Goal: Information Seeking & Learning: Learn about a topic

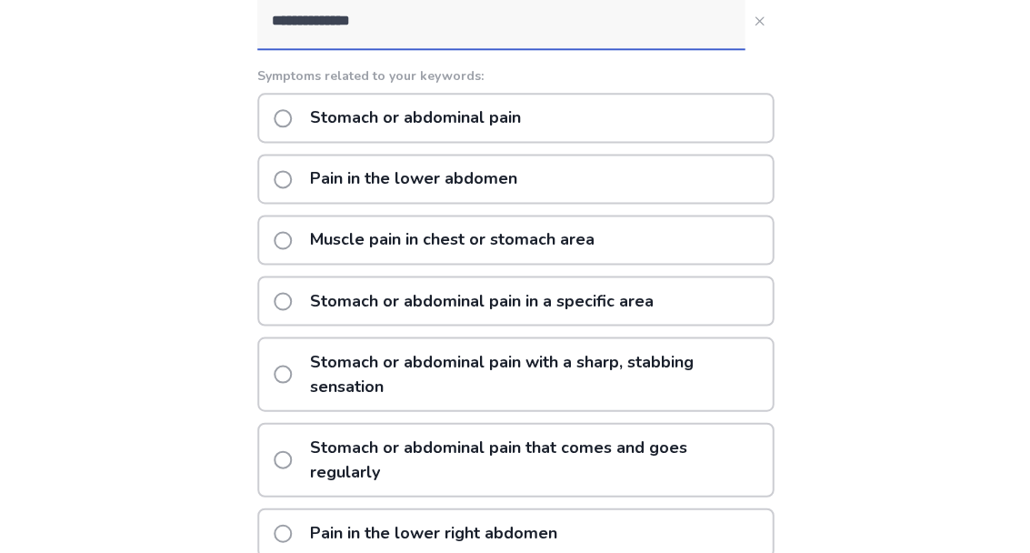
scroll to position [247, 0]
click at [338, 238] on p "Muscle pain in chest or stomach area" at bounding box center [452, 240] width 306 height 46
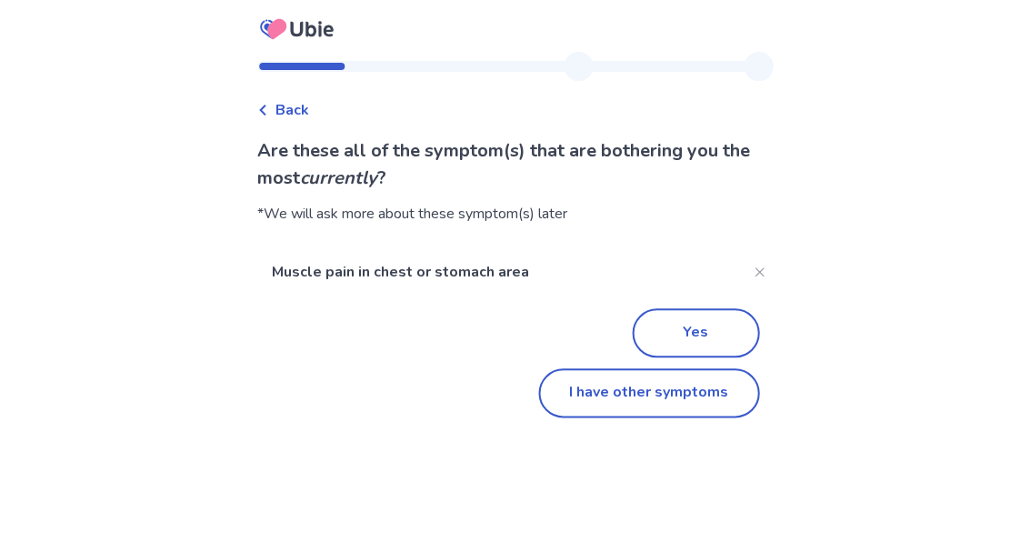
click at [695, 334] on button "Yes" at bounding box center [695, 333] width 127 height 49
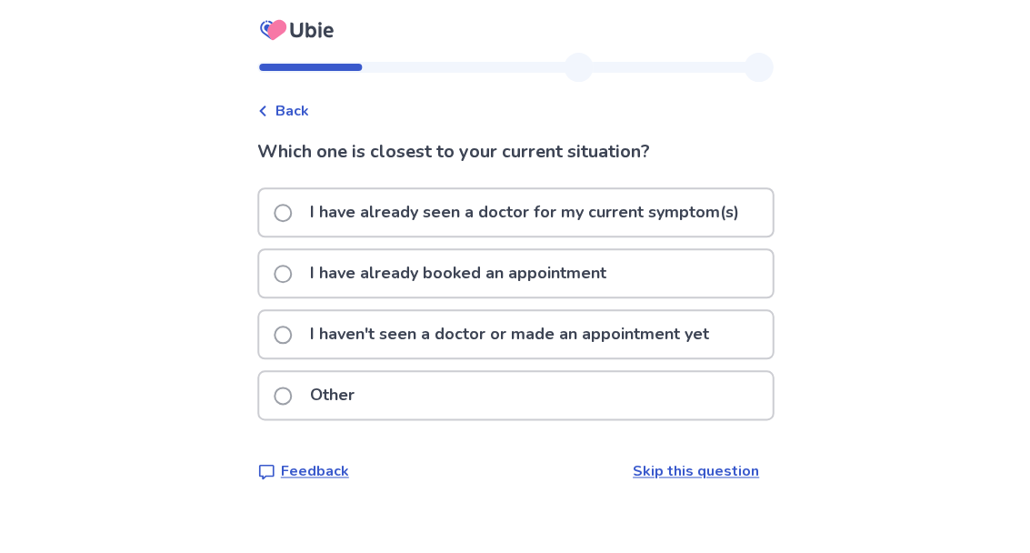
click at [301, 202] on label "I have already seen a doctor for my current symptom(s)" at bounding box center [512, 212] width 476 height 46
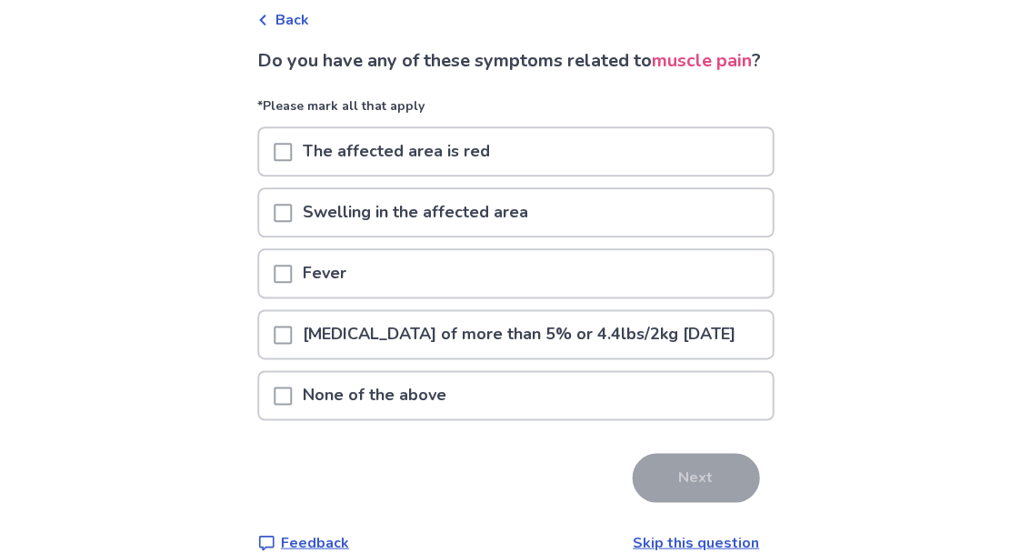
scroll to position [90, 0]
click at [445, 419] on p "None of the above" at bounding box center [374, 396] width 165 height 46
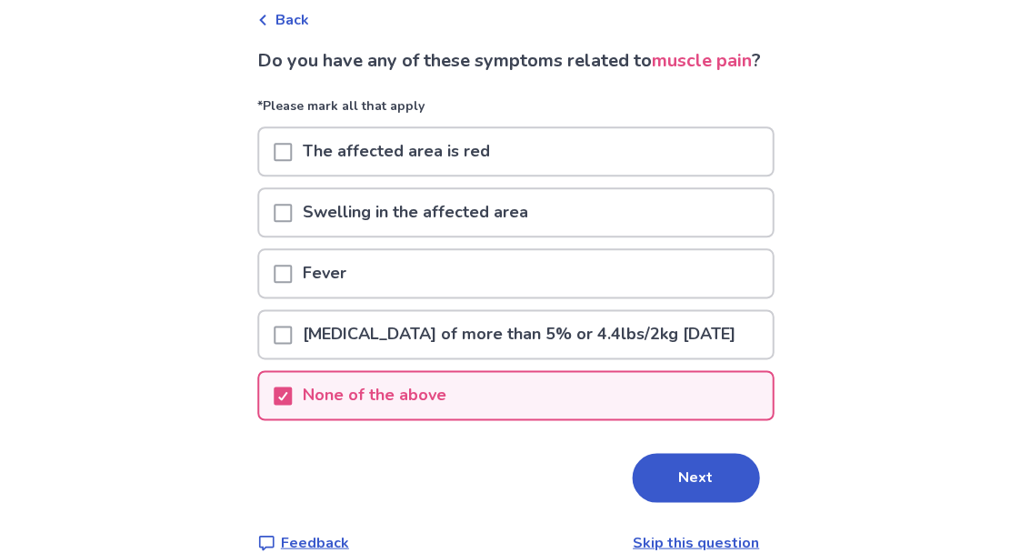
click at [692, 502] on button "Next" at bounding box center [695, 477] width 127 height 49
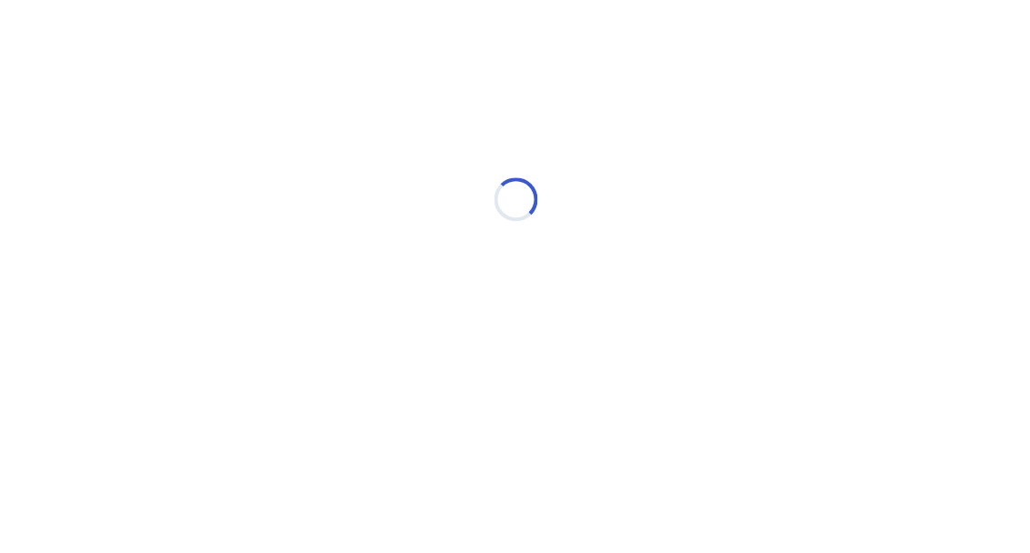
select select "*"
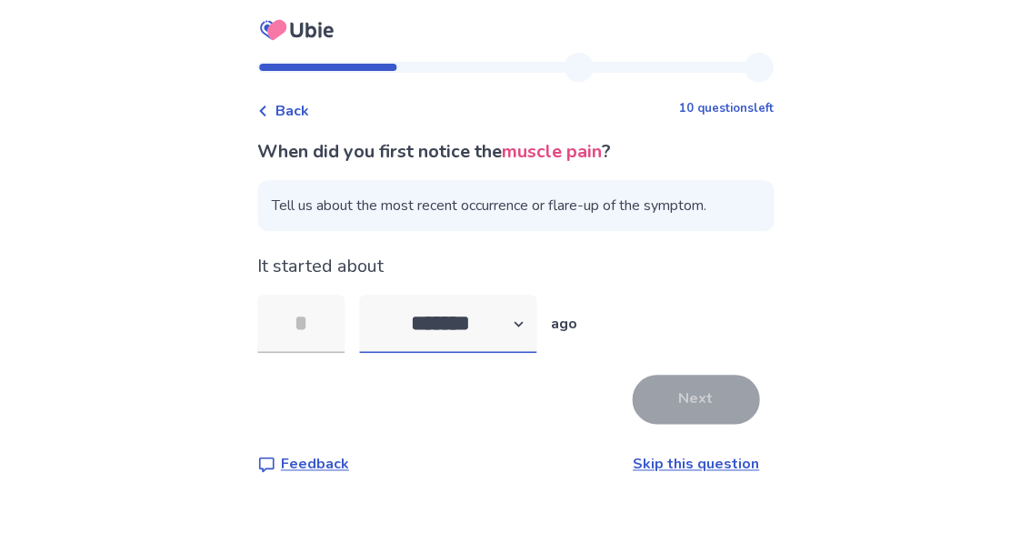
click at [524, 322] on select "******* ****** ******* ******** *******" at bounding box center [447, 324] width 177 height 58
click at [322, 320] on input "tel" at bounding box center [300, 324] width 87 height 58
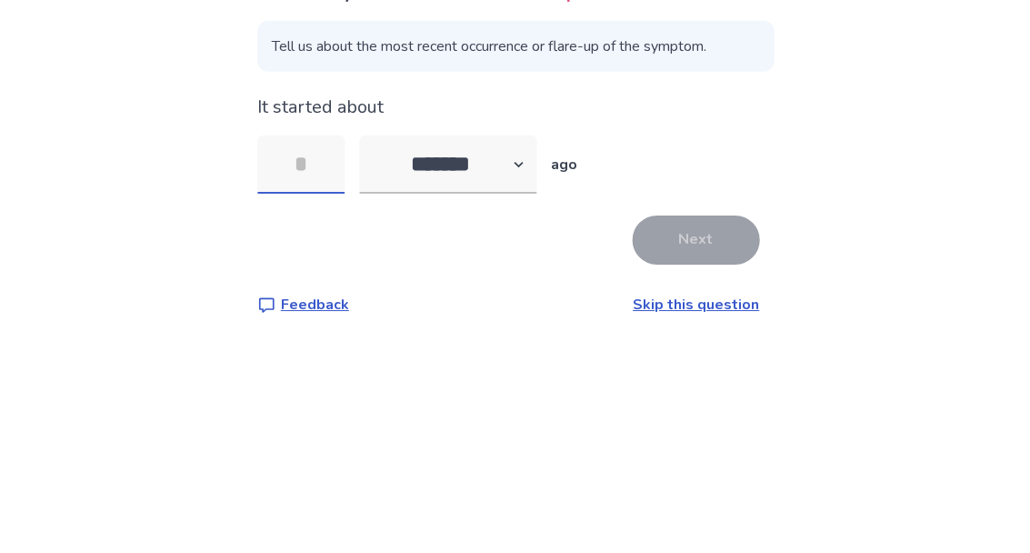
scroll to position [81, 0]
click at [948, 112] on div "Back 10 questions left When did you first notice the muscle pain ? Tell us abou…" at bounding box center [515, 276] width 1030 height 553
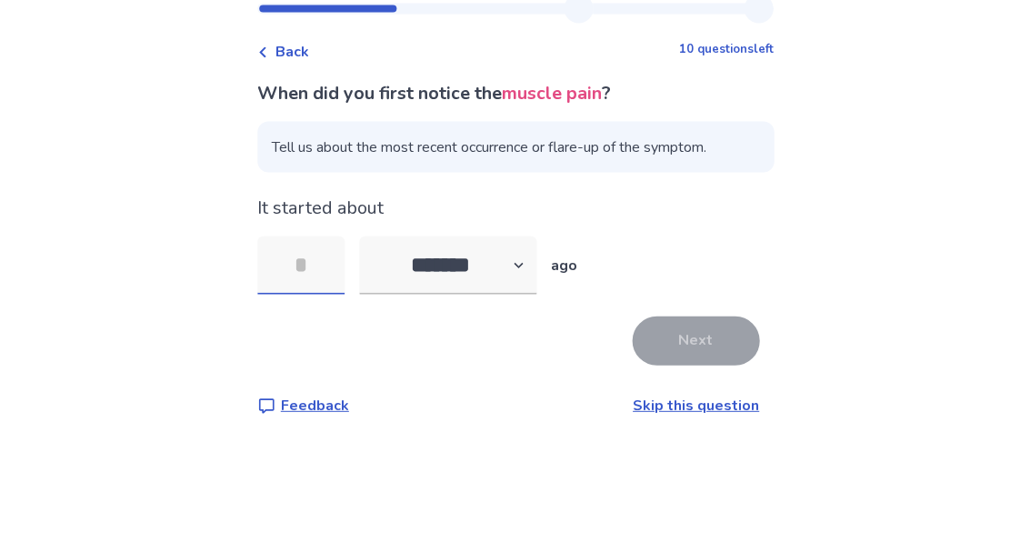
click at [324, 295] on input "tel" at bounding box center [300, 324] width 87 height 58
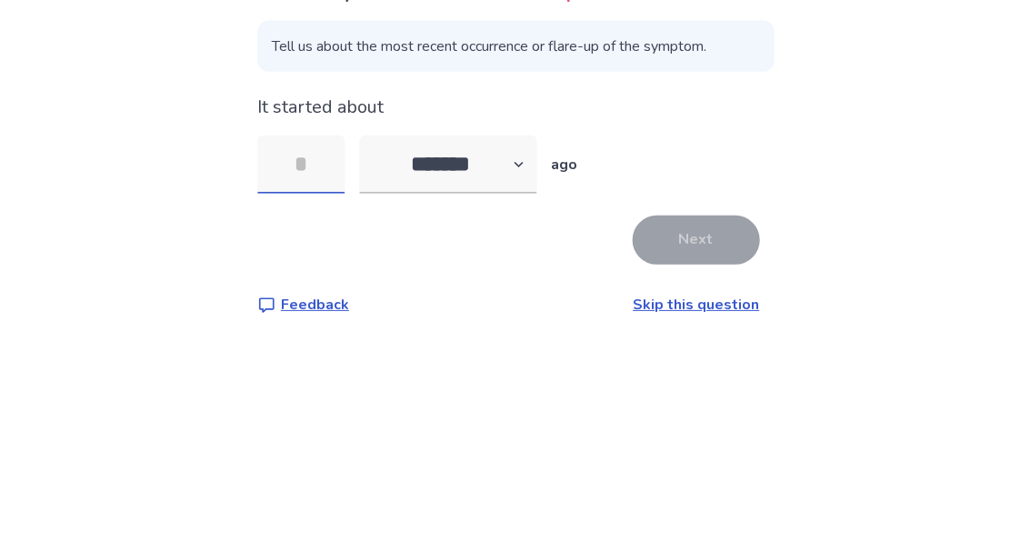
type input "*"
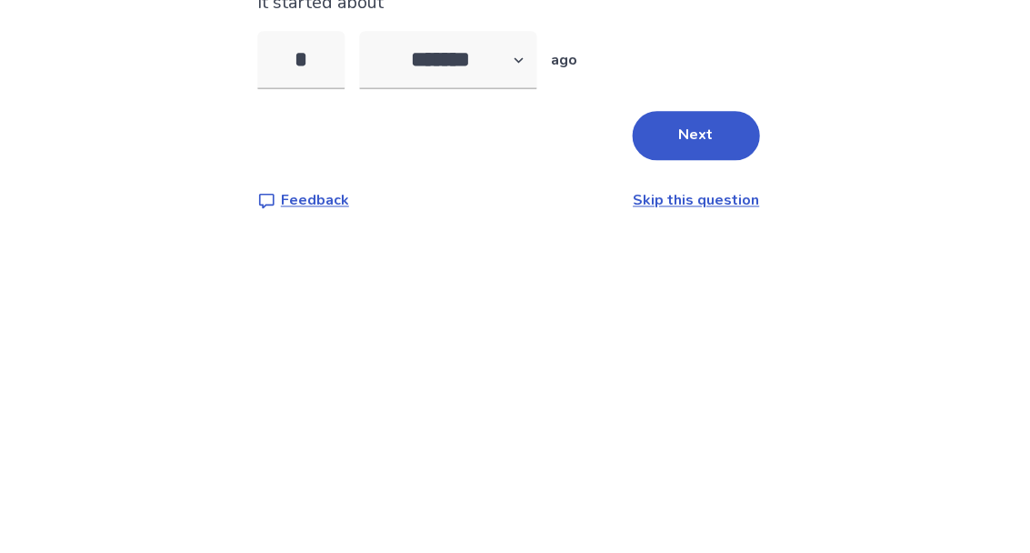
click at [705, 375] on button "Next" at bounding box center [695, 399] width 127 height 49
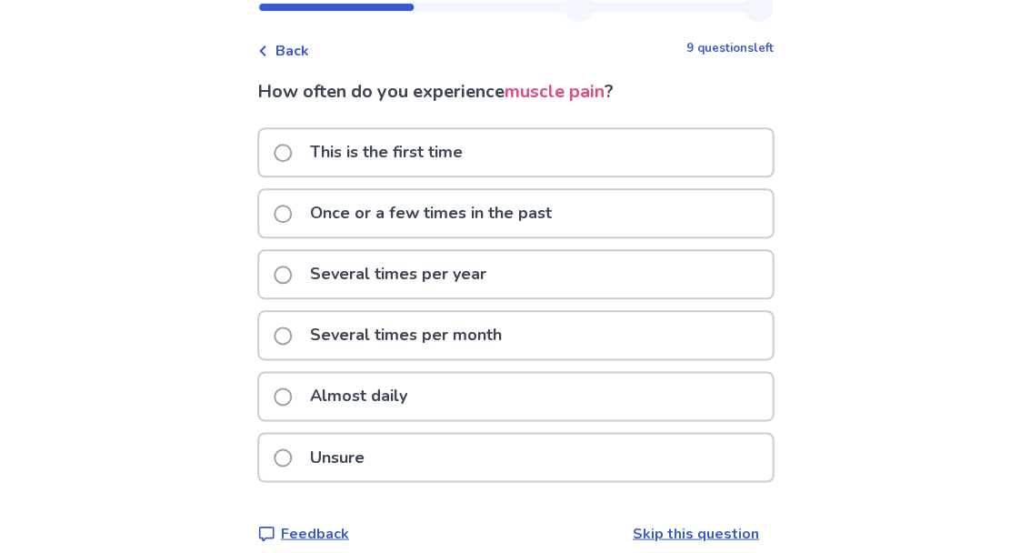
scroll to position [82, 0]
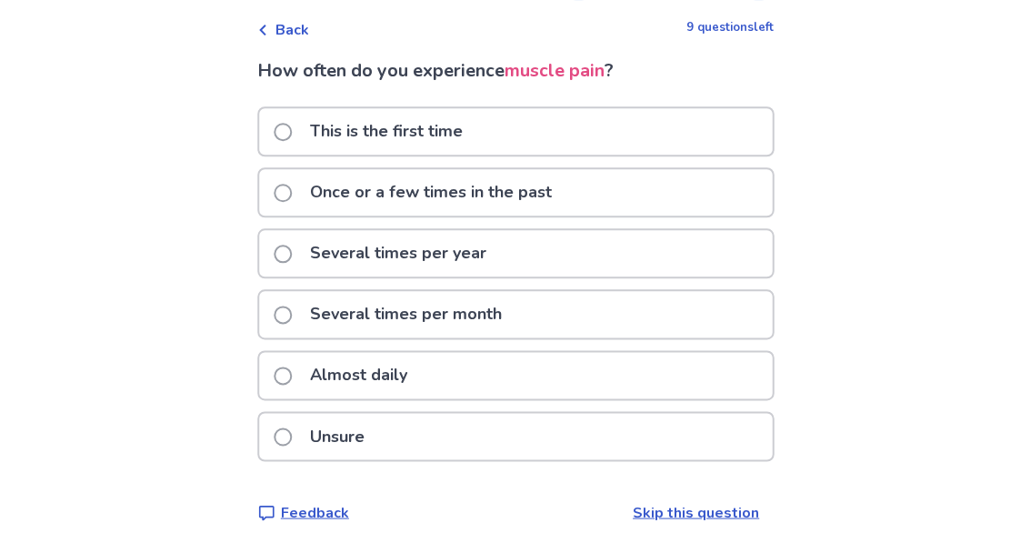
click at [724, 503] on link "Skip this question" at bounding box center [696, 513] width 126 height 20
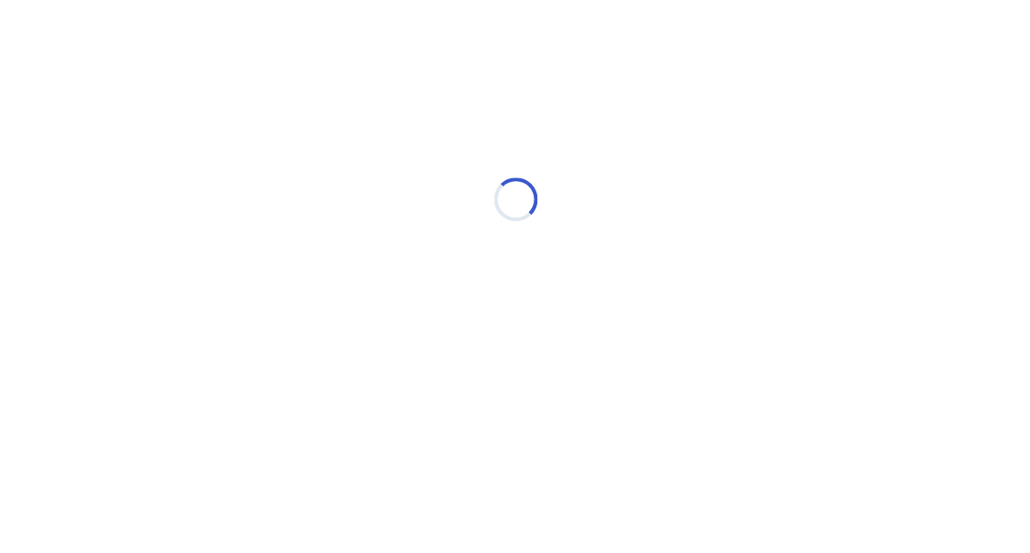
scroll to position [0, 0]
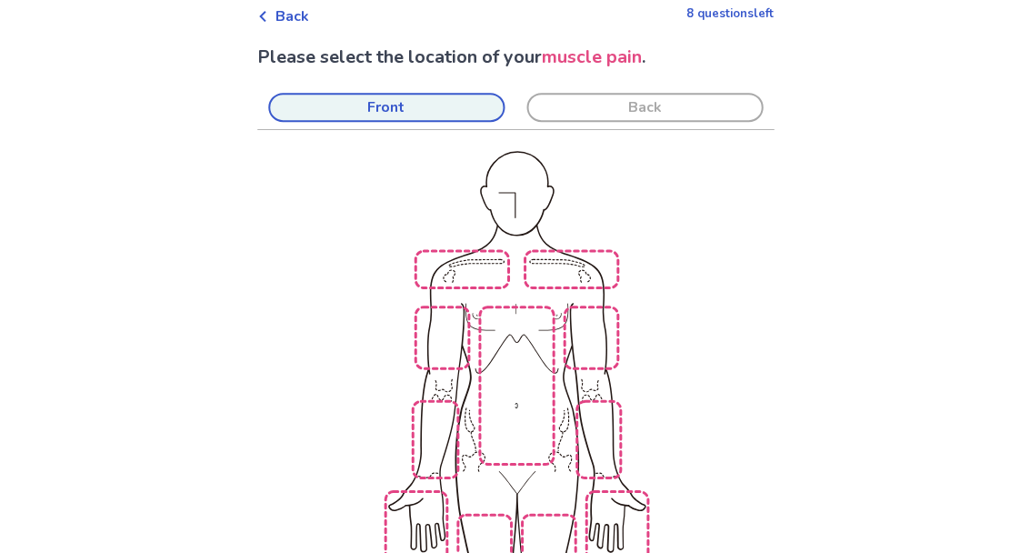
scroll to position [112, 0]
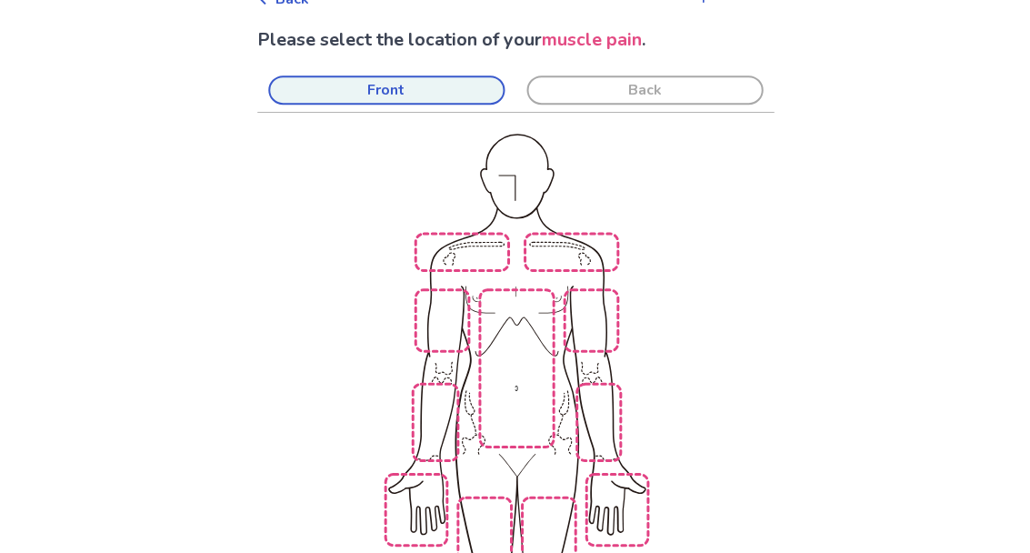
click at [555, 505] on img at bounding box center [752, 461] width 1033 height 699
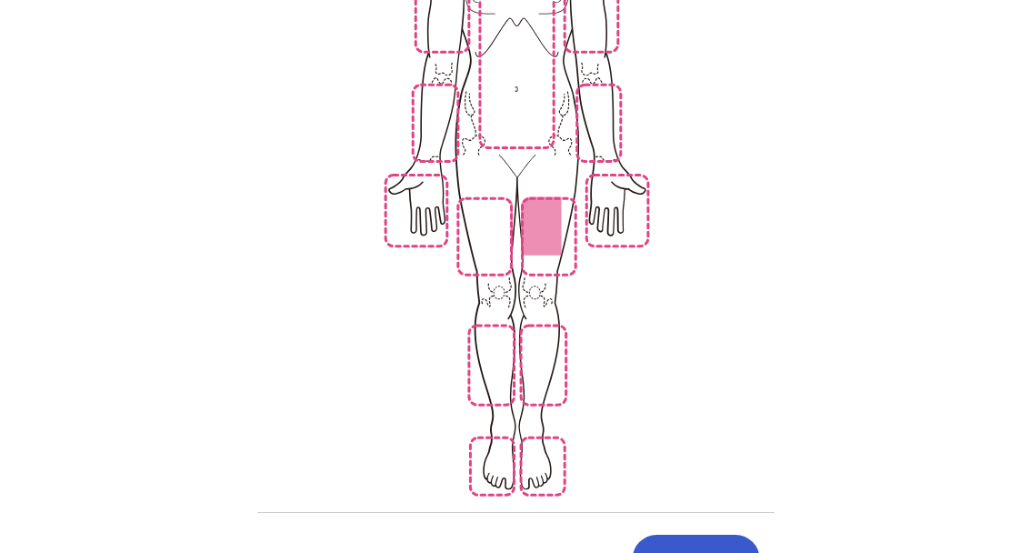
scroll to position [0, 0]
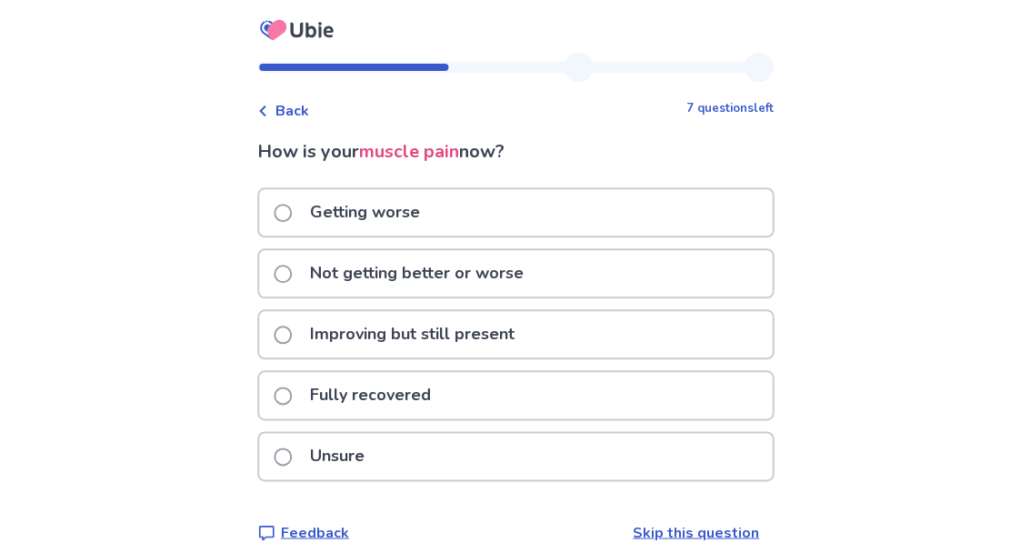
click at [381, 216] on p "Getting worse" at bounding box center [365, 212] width 132 height 46
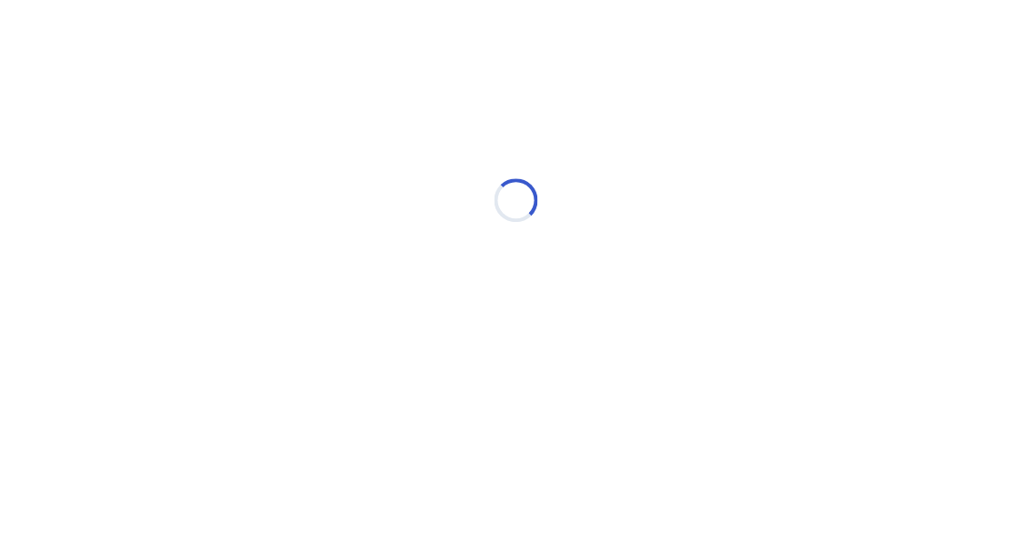
click at [924, 382] on html "Loading... Ubie Symptom Checker" at bounding box center [515, 191] width 1030 height 382
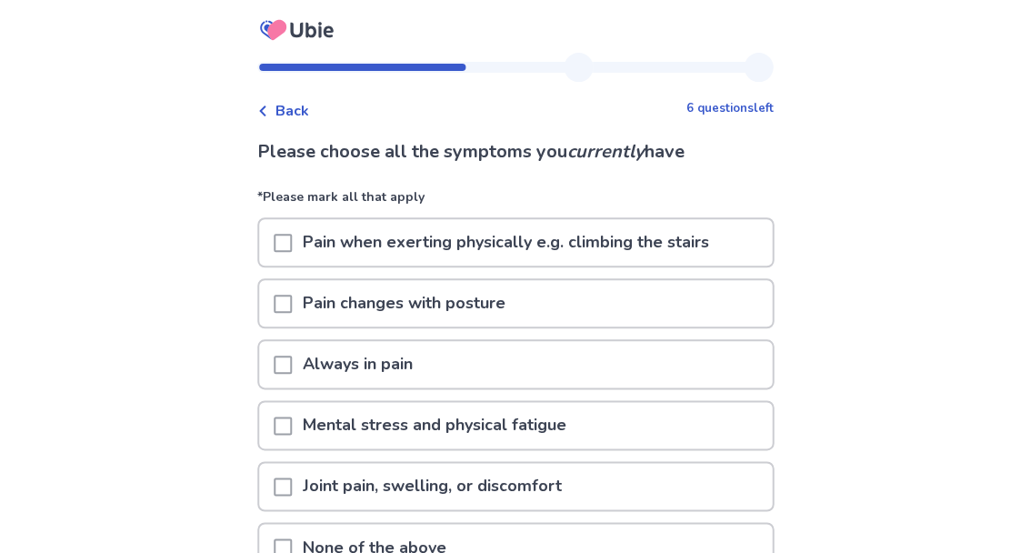
click at [636, 225] on p "Pain when exerting physically e.g. climbing the stairs" at bounding box center [506, 242] width 428 height 46
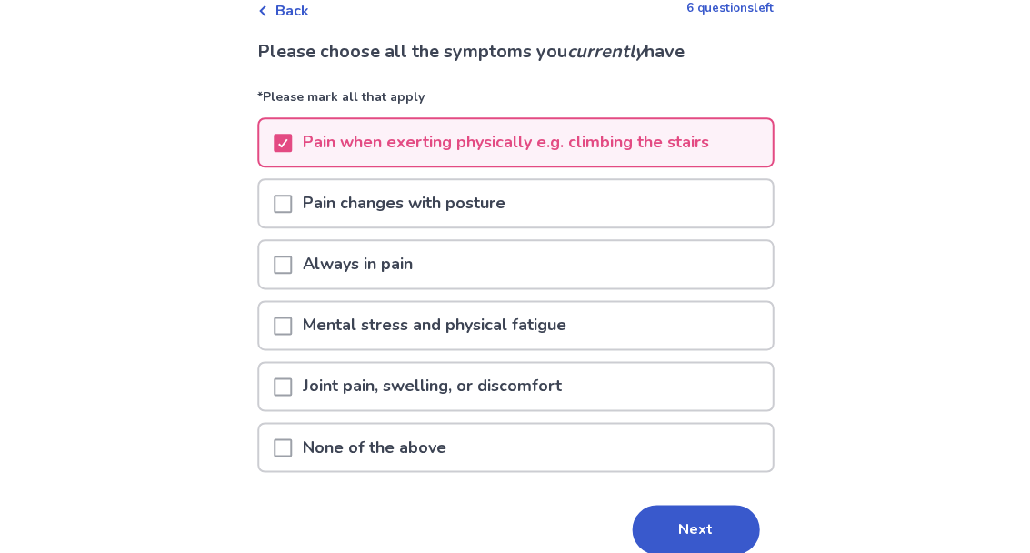
scroll to position [99, 0]
click at [547, 390] on p "Joint pain, swelling, or discomfort" at bounding box center [432, 387] width 281 height 46
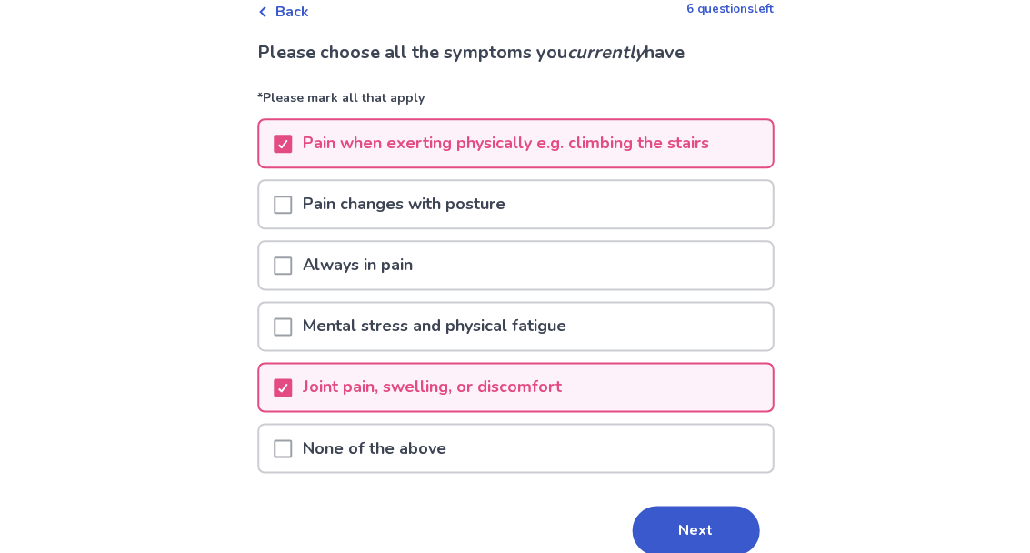
scroll to position [100, 0]
click at [405, 257] on p "Always in pain" at bounding box center [358, 264] width 132 height 46
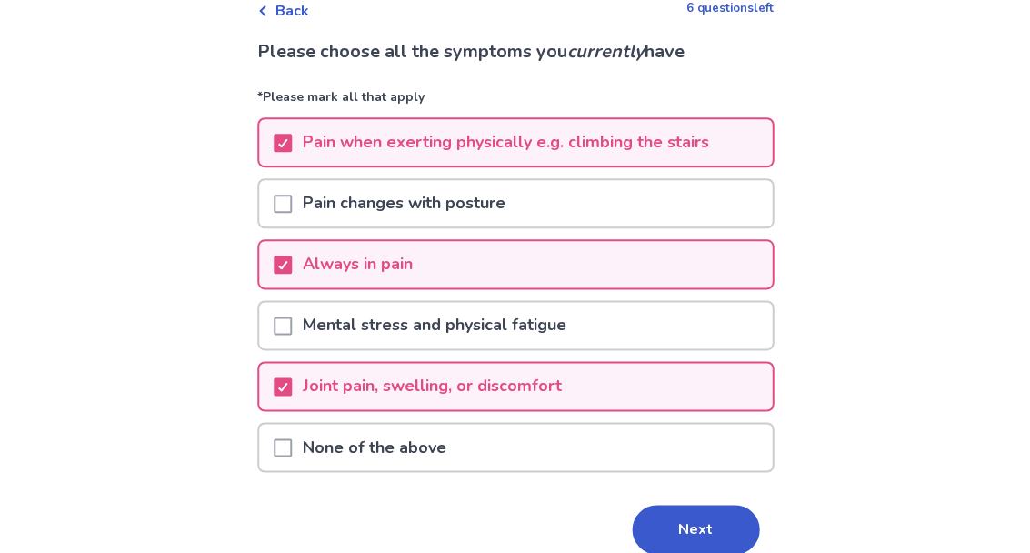
click at [676, 516] on button "Next" at bounding box center [695, 529] width 127 height 49
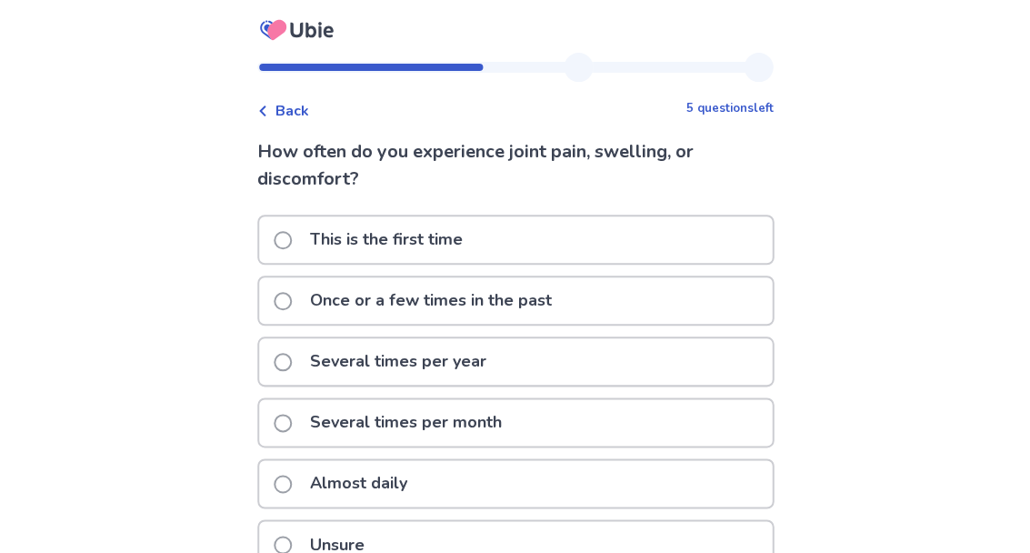
click at [417, 442] on p "Several times per month" at bounding box center [406, 422] width 214 height 46
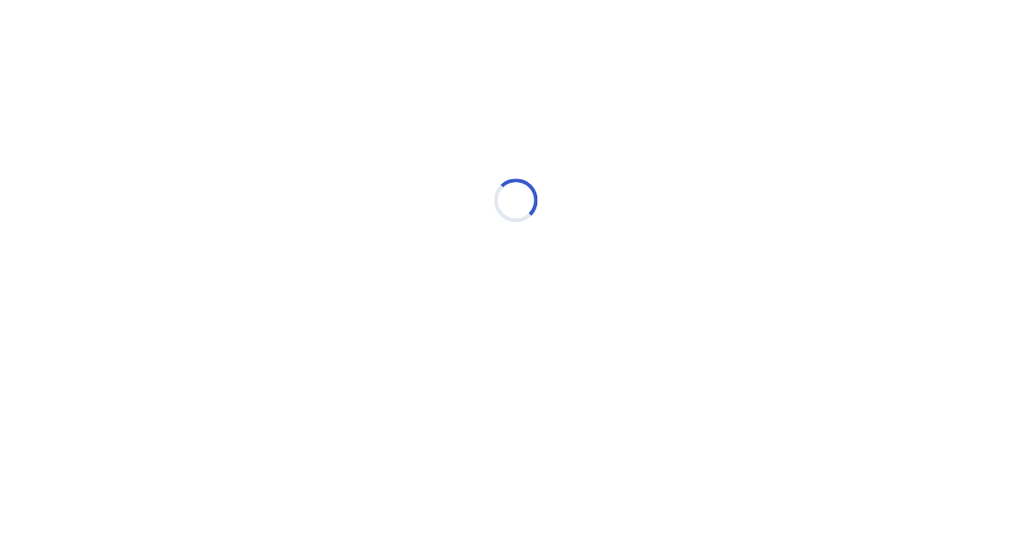
click at [369, 382] on html "Loading... Ubie Symptom Checker" at bounding box center [515, 191] width 1030 height 382
select select "*"
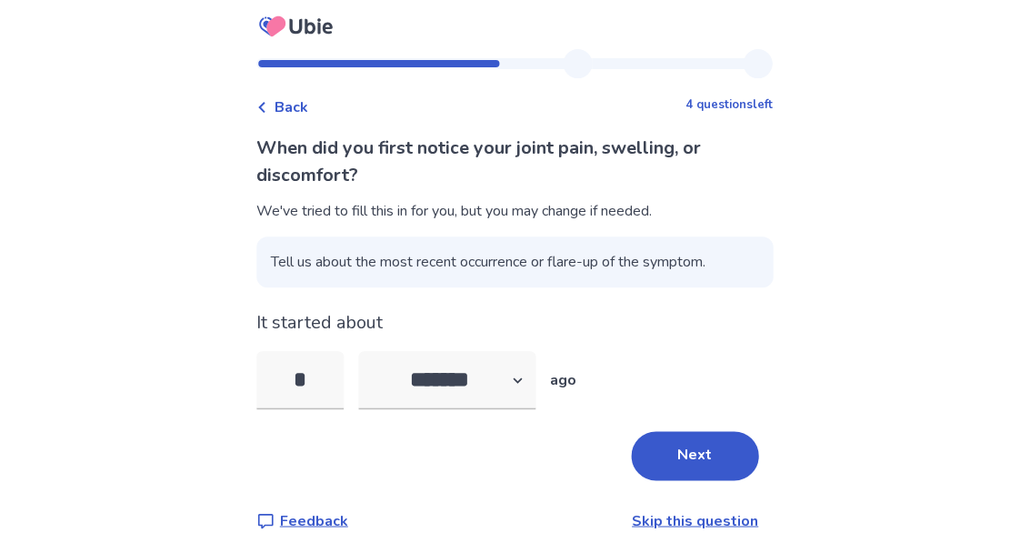
click at [705, 511] on link "Skip this question" at bounding box center [696, 521] width 126 height 20
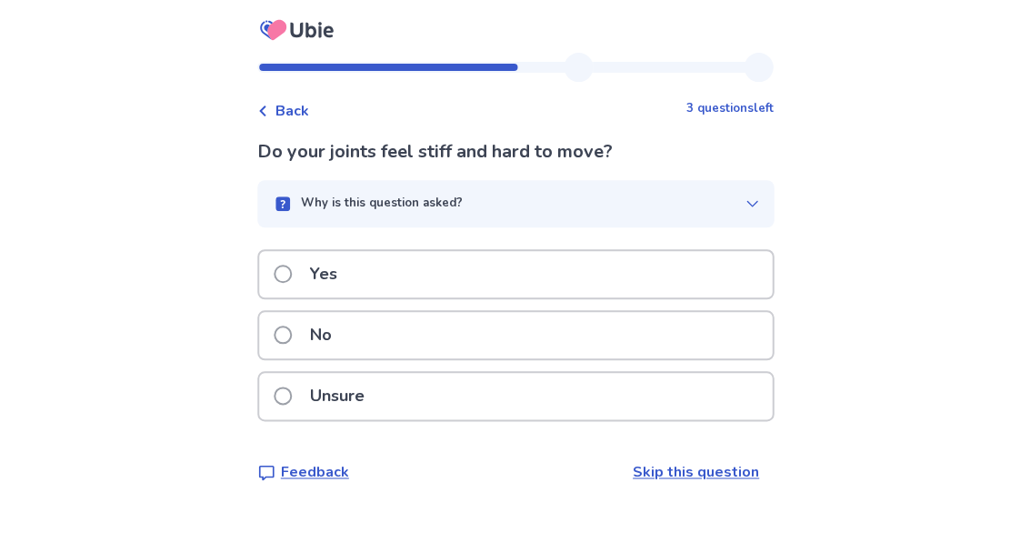
click at [348, 277] on p "Yes" at bounding box center [323, 274] width 49 height 46
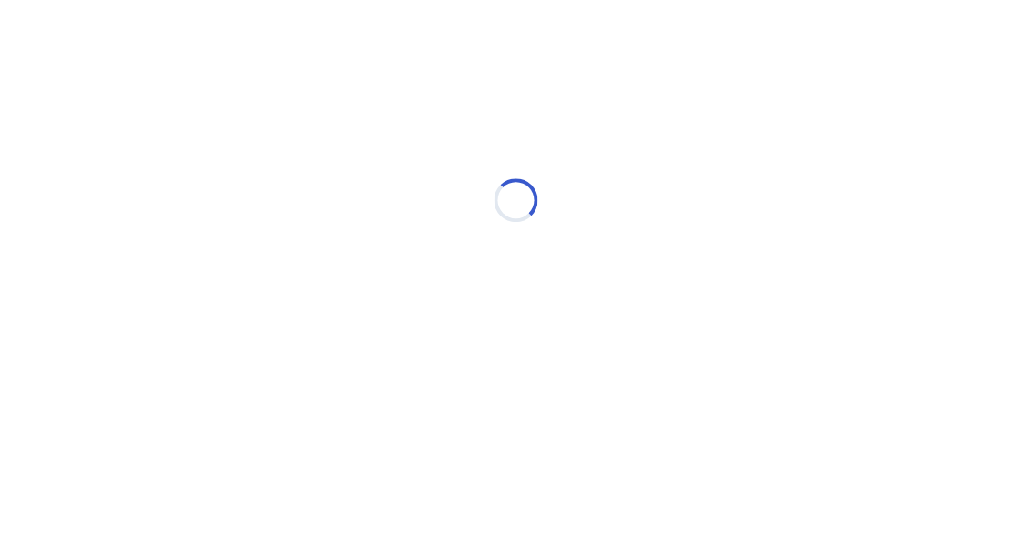
click at [348, 249] on div "Loading..." at bounding box center [515, 200] width 516 height 364
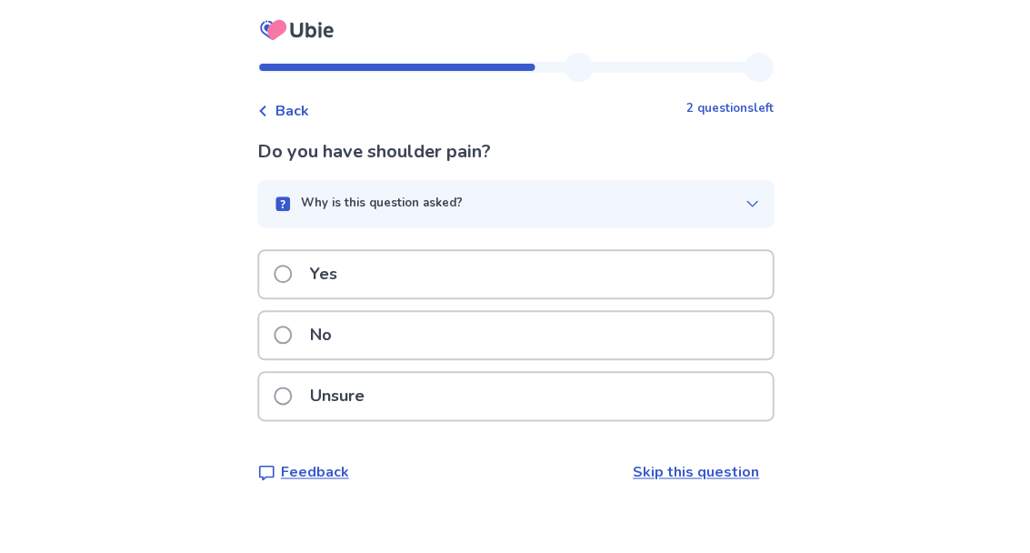
click at [301, 326] on label "No" at bounding box center [308, 335] width 69 height 46
click at [309, 262] on p "Yes" at bounding box center [323, 274] width 49 height 46
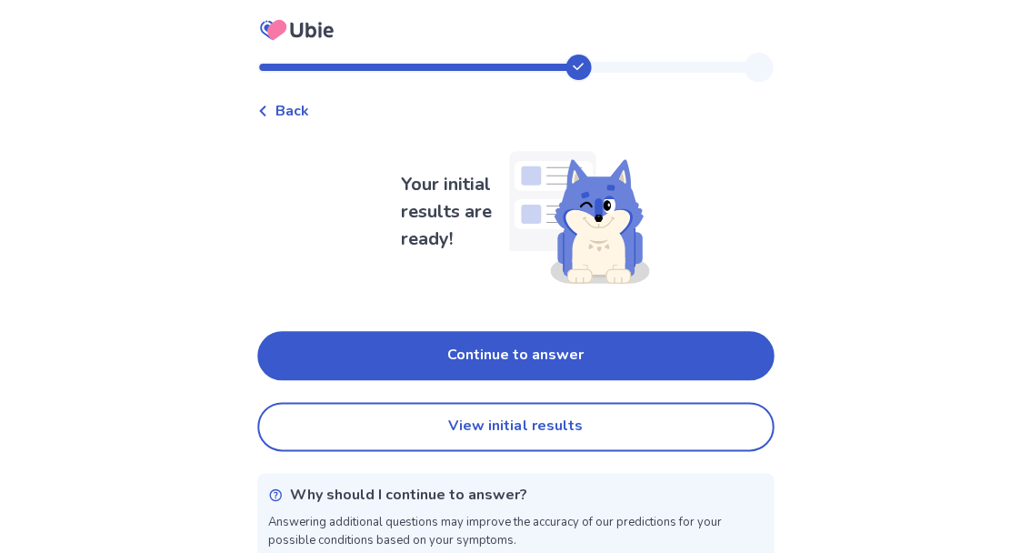
click at [685, 425] on button "View initial results" at bounding box center [515, 426] width 516 height 49
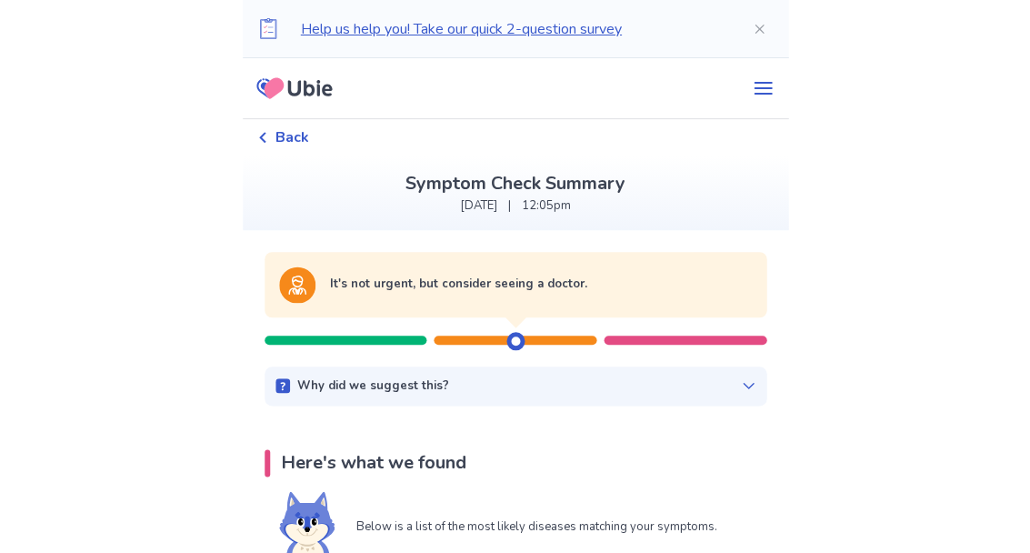
scroll to position [143, 0]
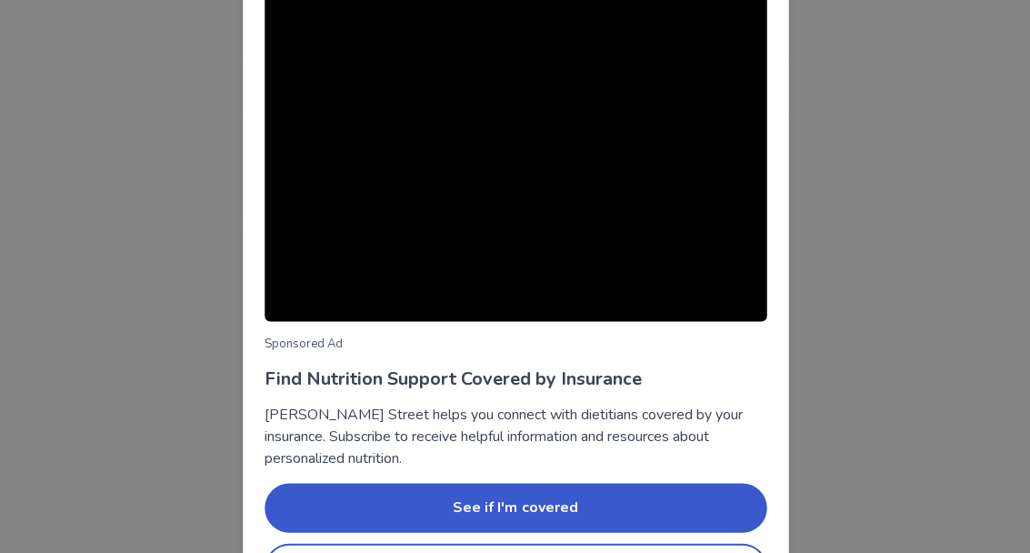
click at [1023, 415] on div "Sponsored Ad Find Nutrition Support Covered by Insurance [PERSON_NAME] Street h…" at bounding box center [515, 276] width 1030 height 553
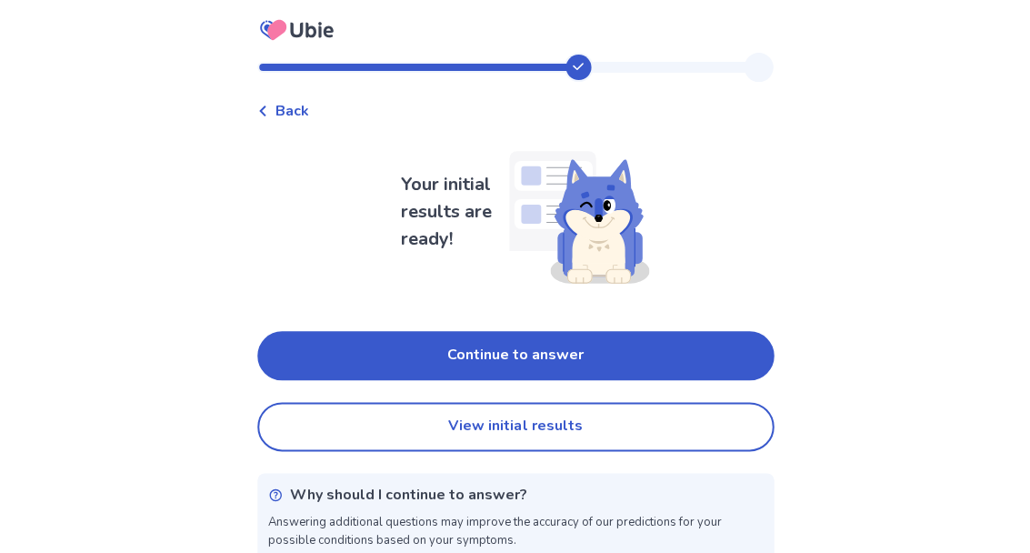
scroll to position [23, 0]
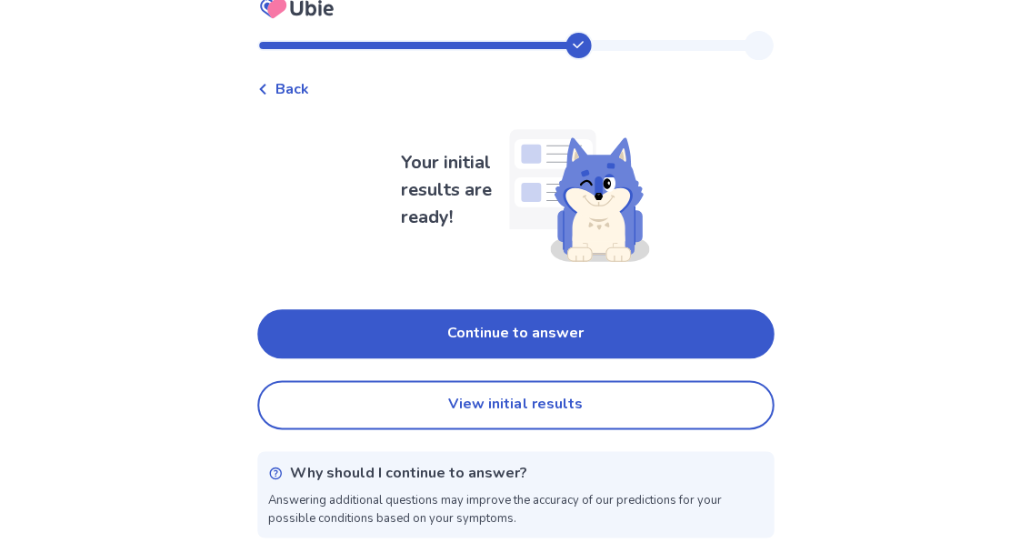
click at [1024, 253] on div "Back Your initial results are ready! Continue to answer View initial results Wh…" at bounding box center [515, 266] width 1030 height 574
